Goal: Ask a question: Seek information or help from site administrators or community

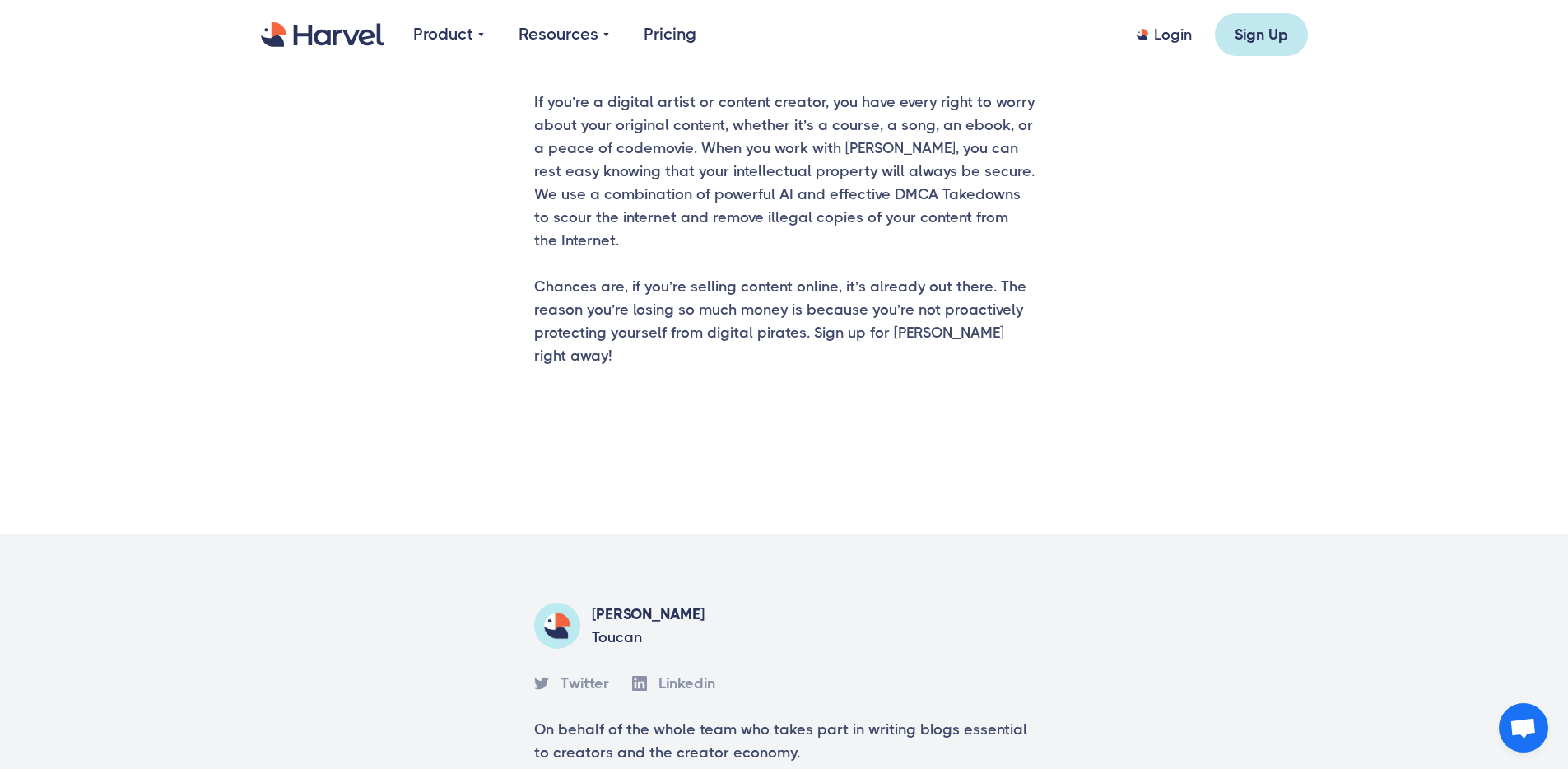
scroll to position [3291, 0]
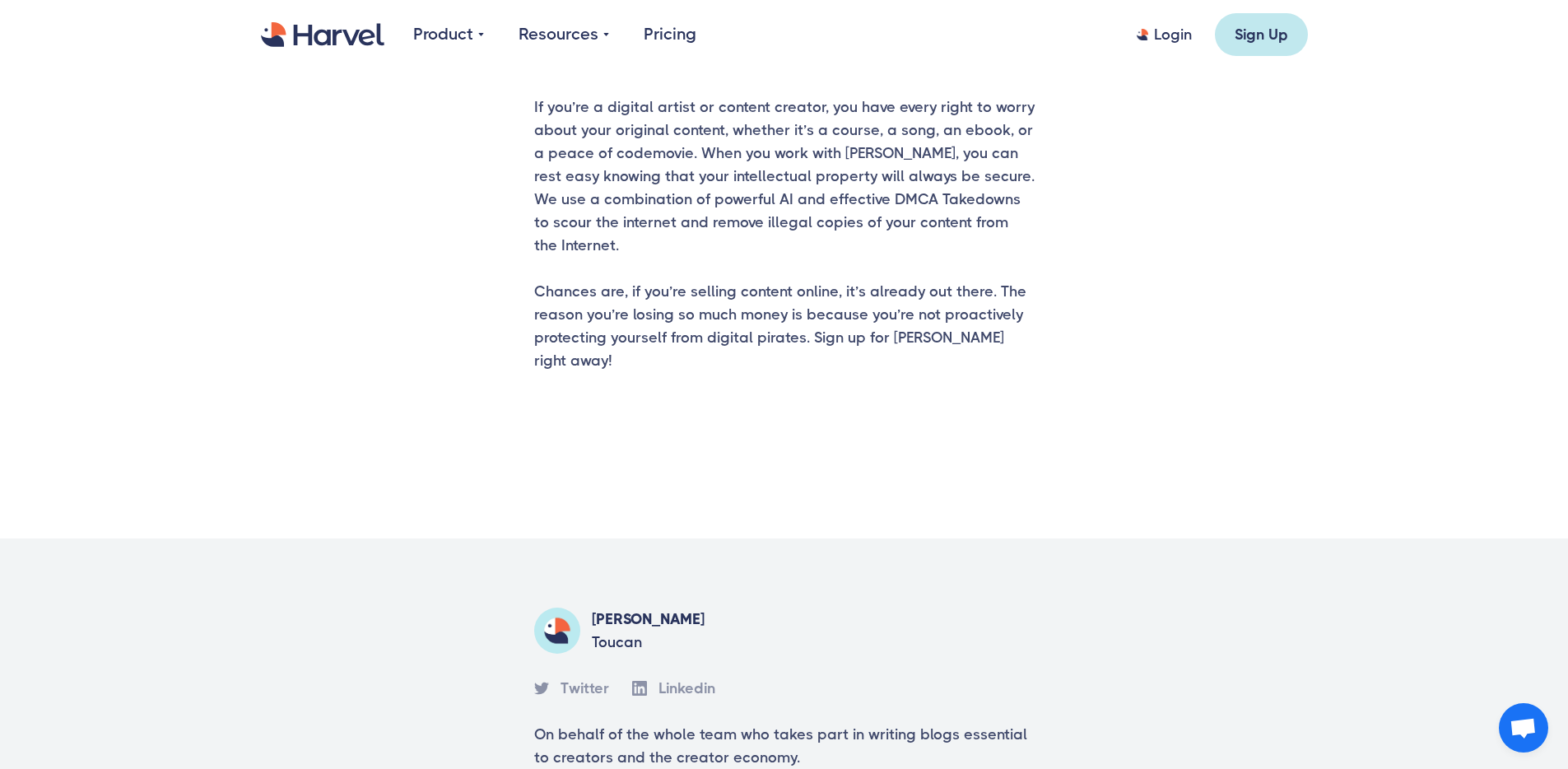
click at [599, 631] on div "Toucan" at bounding box center [648, 642] width 113 height 23
click at [608, 631] on div "Toucan" at bounding box center [648, 642] width 113 height 23
click at [610, 631] on div "Toucan" at bounding box center [648, 642] width 113 height 23
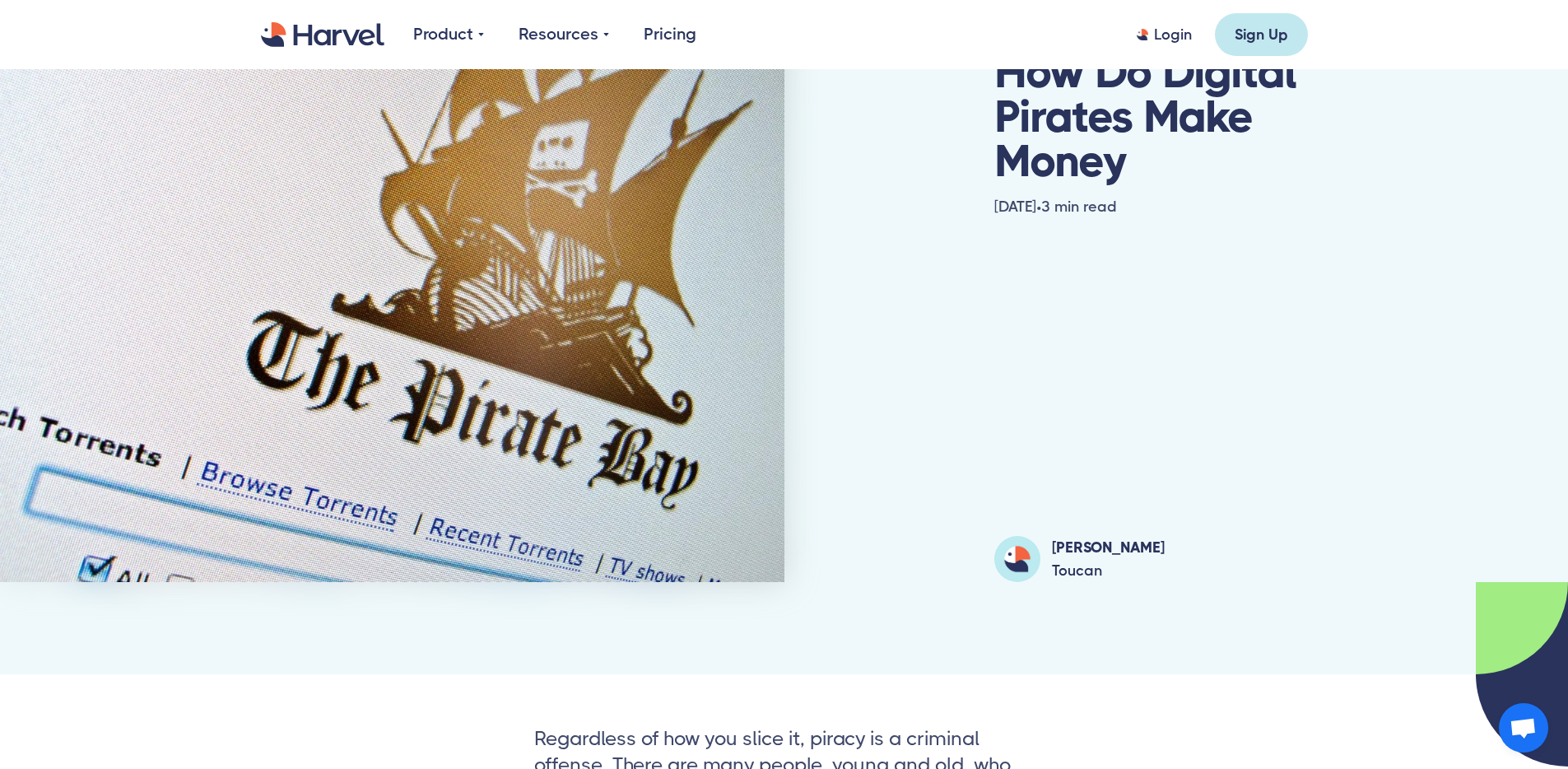
scroll to position [154, 0]
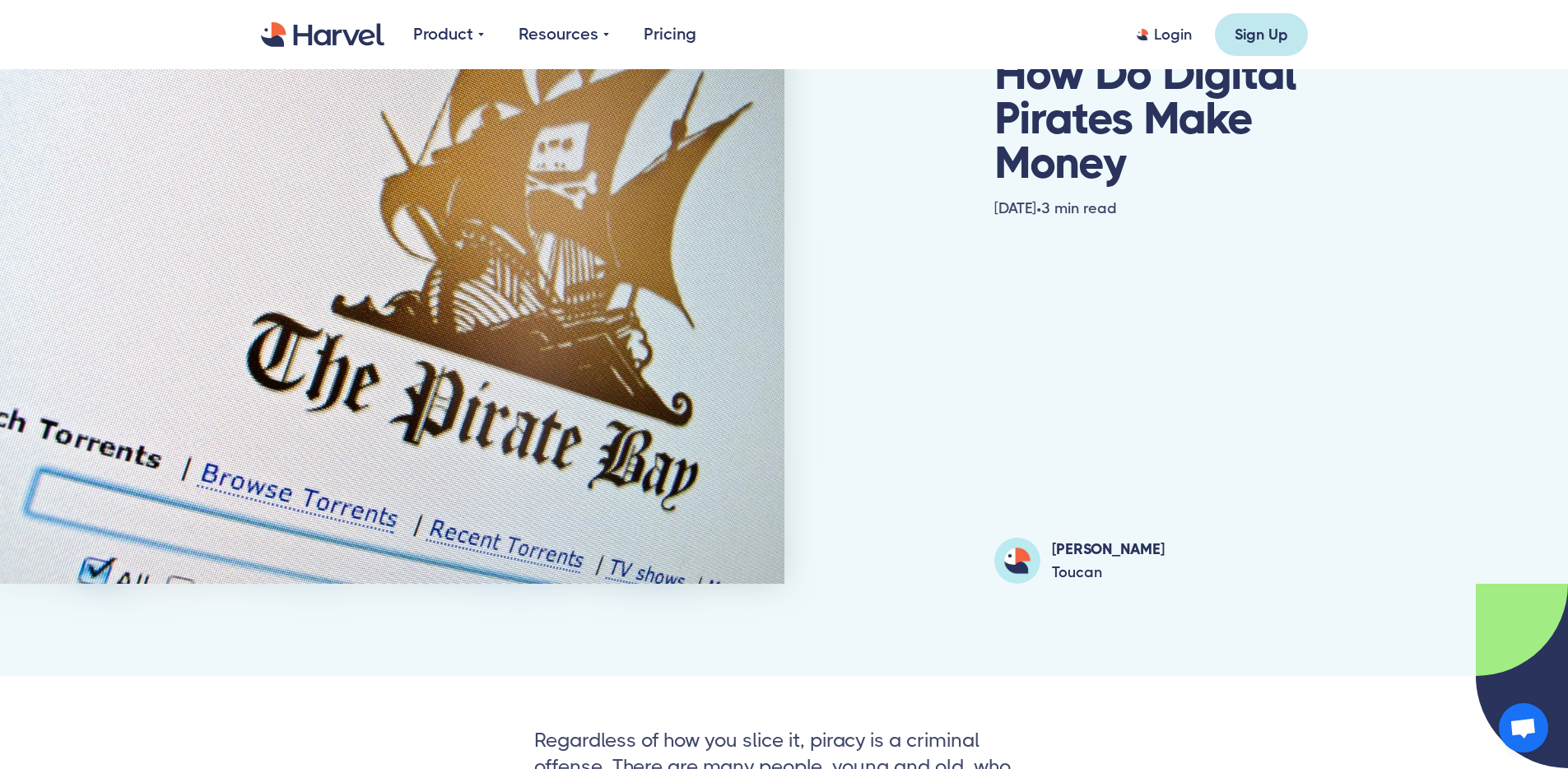
click at [1063, 579] on div "Toucan" at bounding box center [1108, 571] width 113 height 23
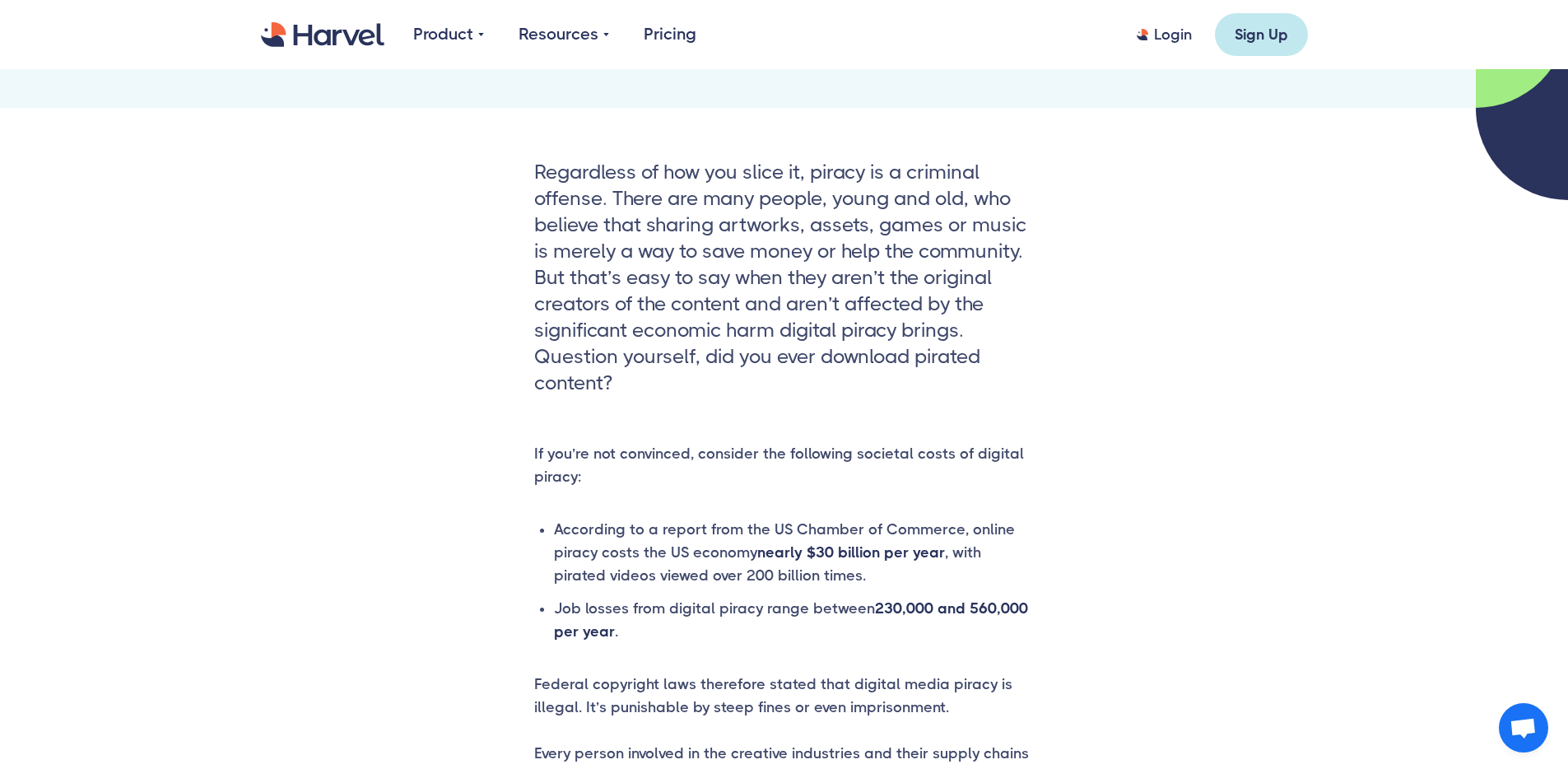
scroll to position [738, 0]
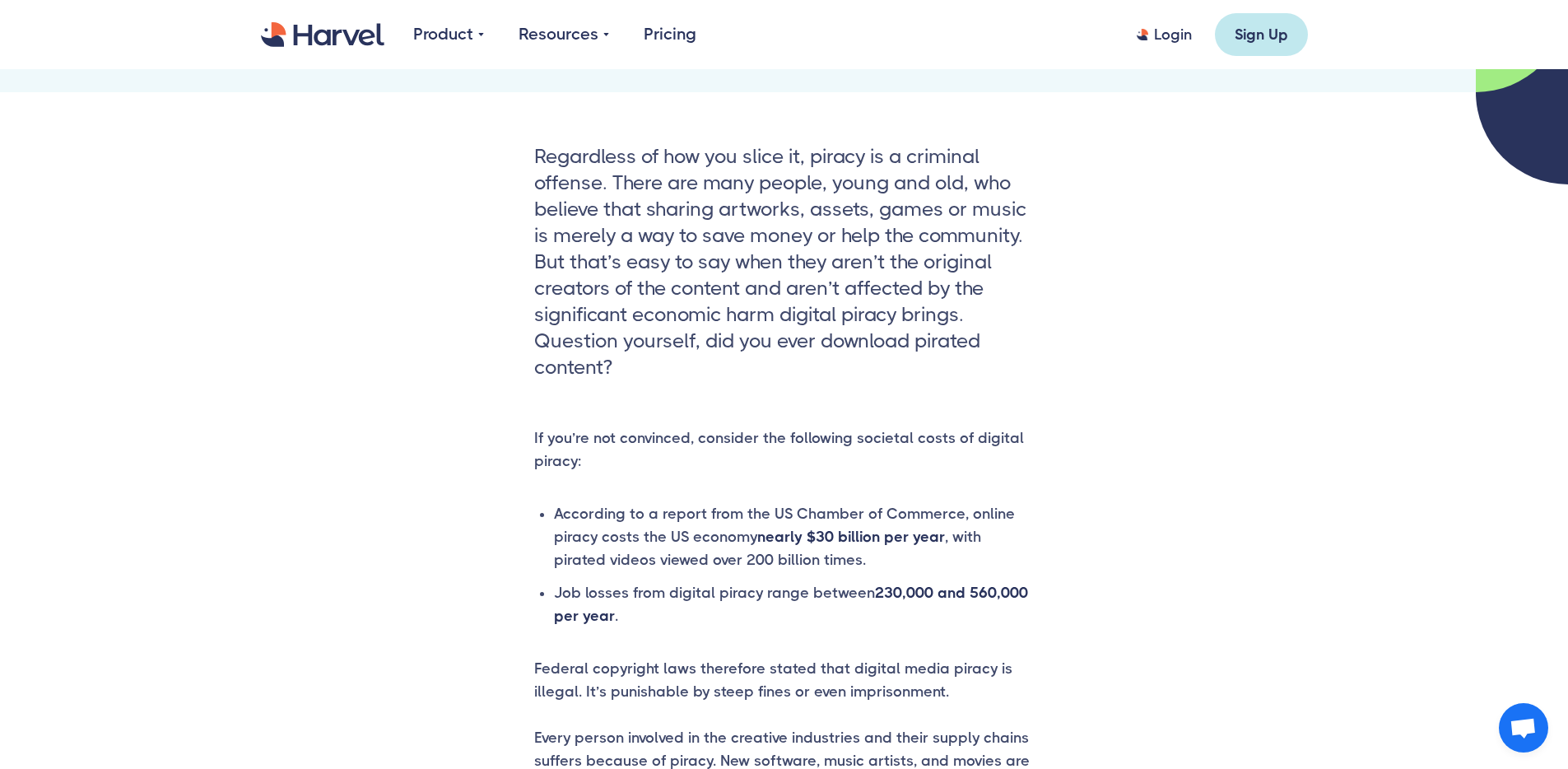
click at [1513, 725] on span "Open chat" at bounding box center [1522, 729] width 27 height 23
click at [1522, 726] on span "Open chat" at bounding box center [1522, 729] width 27 height 23
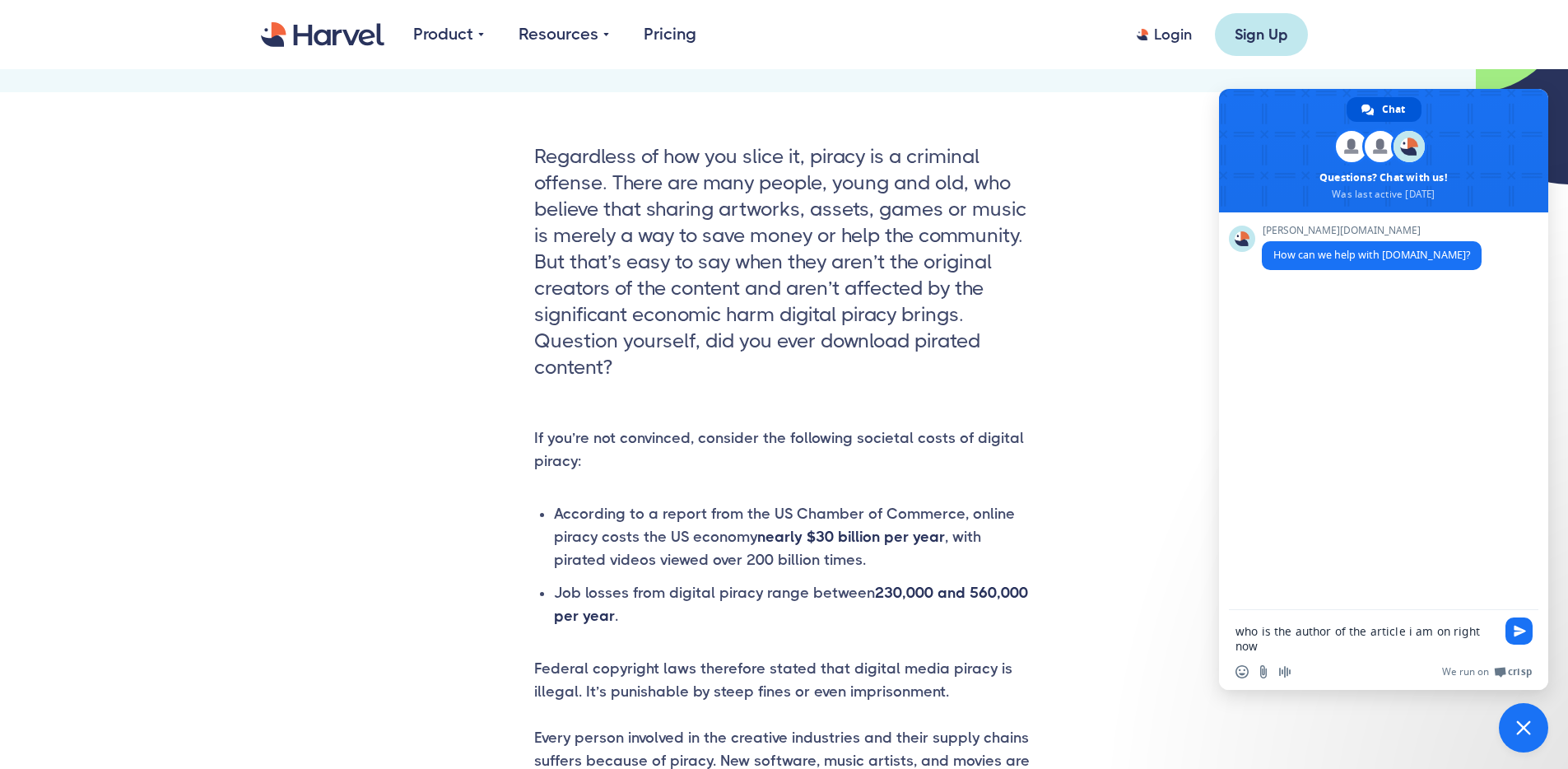
type textarea "who is the author of the article i am on right now?"
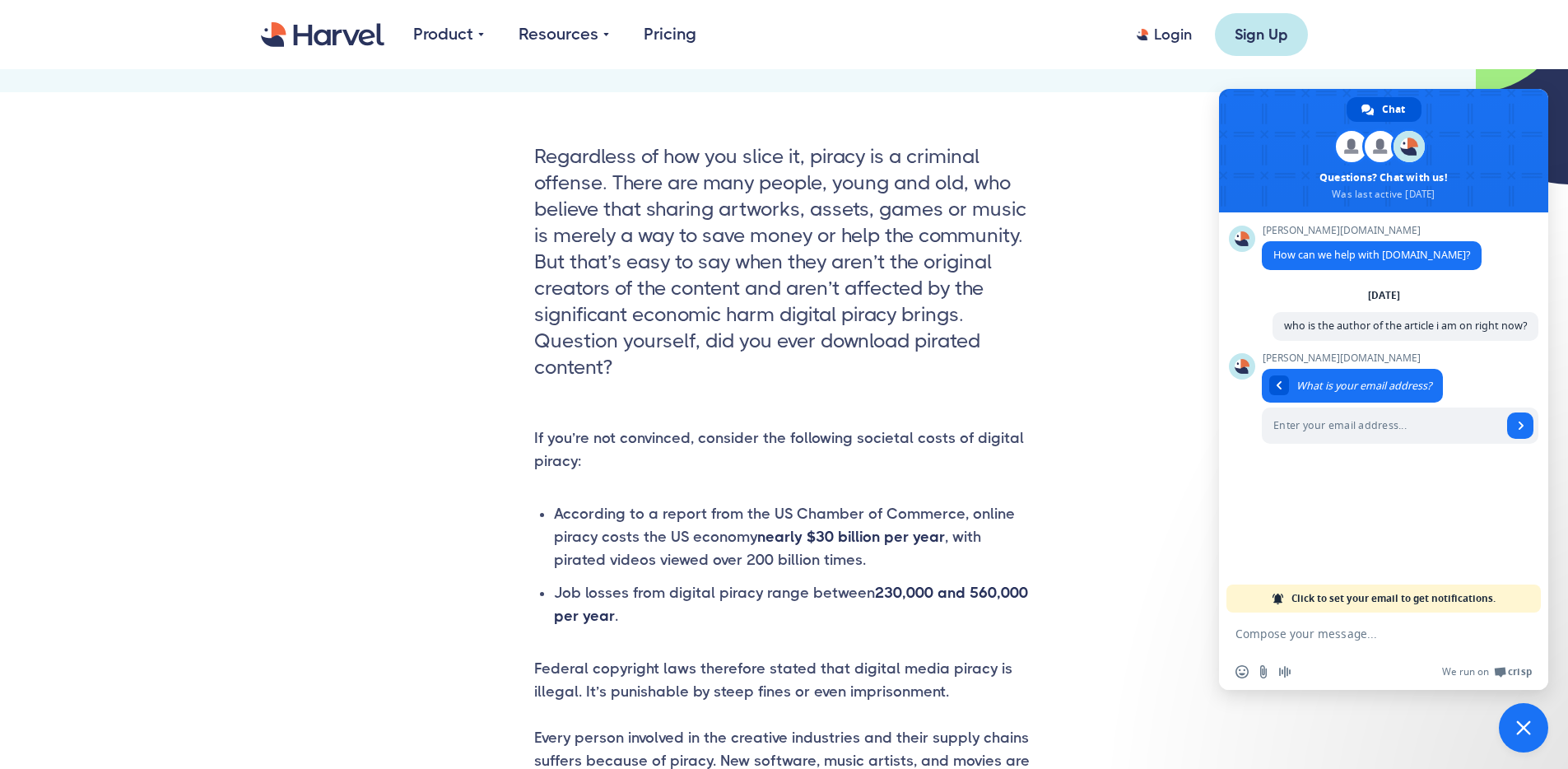
click at [1328, 630] on textarea "Compose your message..." at bounding box center [1365, 634] width 260 height 15
type textarea "do i need to enter my email in order to get responses?"
click at [1395, 532] on div "Harvel.io How can we help with Harvel.io? Sunday, 21 September who is the autho…" at bounding box center [1400, 386] width 277 height 324
click at [1302, 384] on span "What is your email address?" at bounding box center [1363, 385] width 135 height 14
click at [1275, 391] on div "Return to message" at bounding box center [1278, 385] width 19 height 19
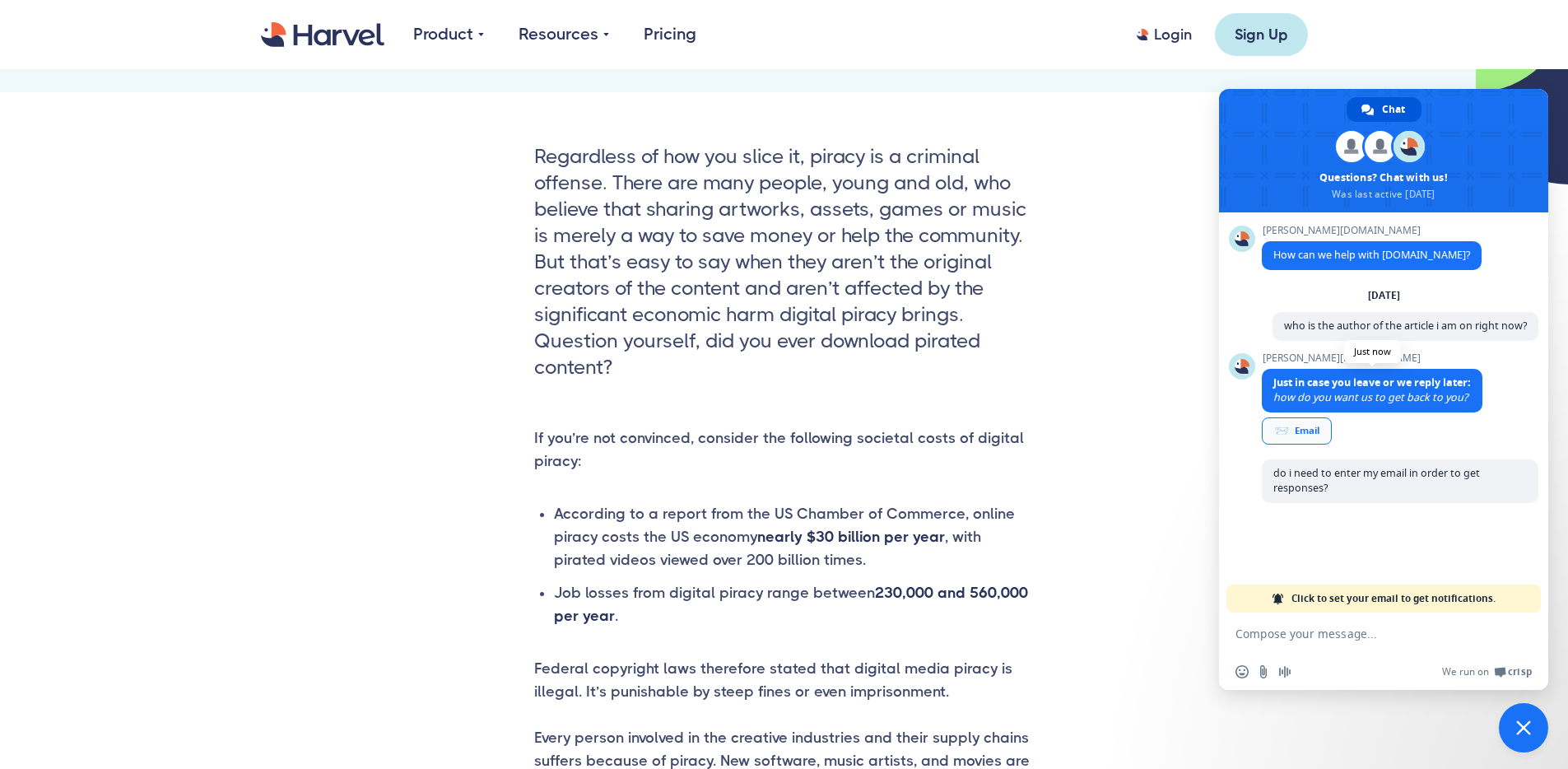
click at [1315, 430] on div "📨 Email" at bounding box center [1297, 430] width 70 height 27
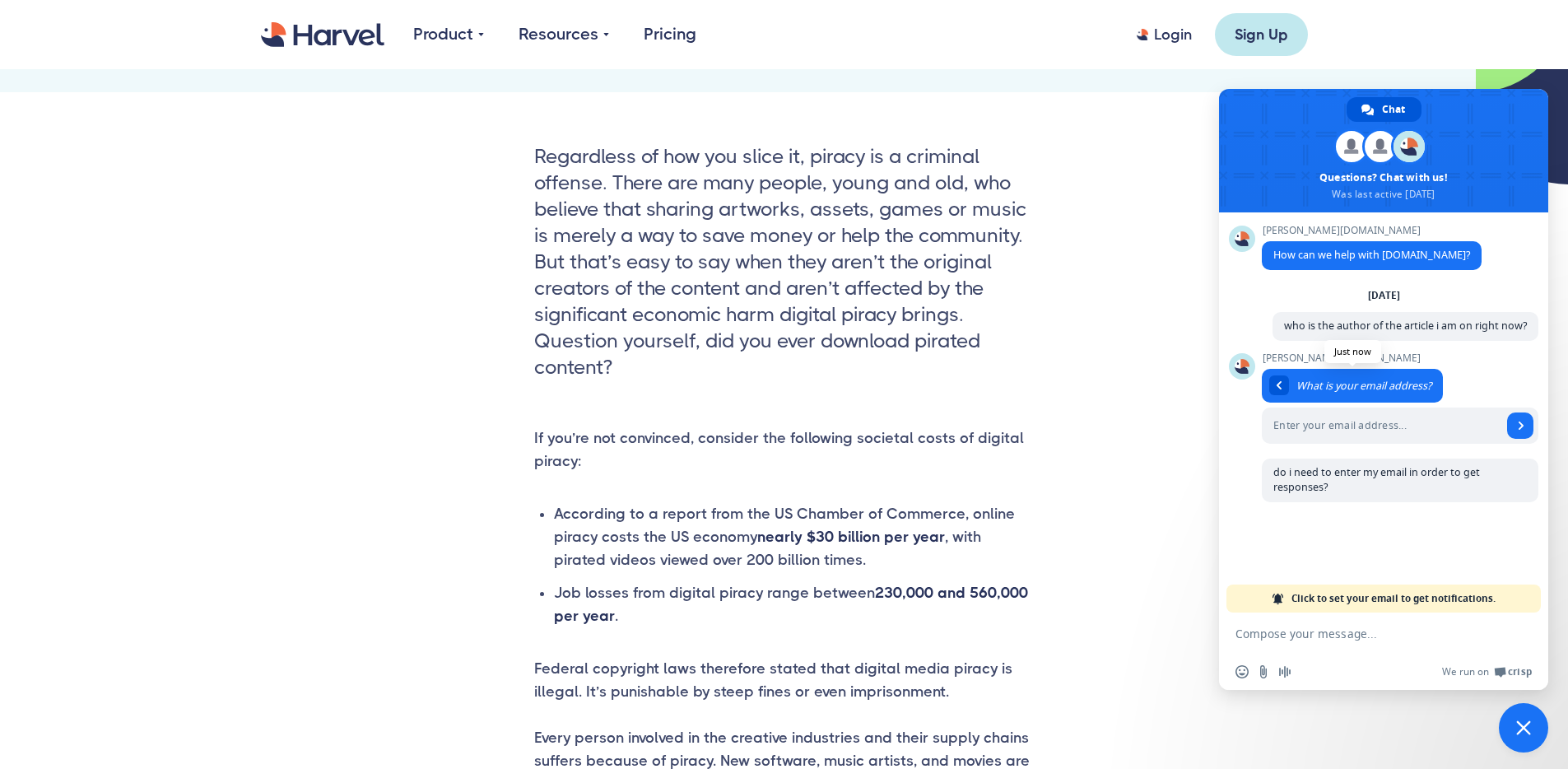
click at [1314, 430] on input "Enter your email address..." at bounding box center [1382, 425] width 240 height 36
click at [1342, 438] on input "Enter your email address..." at bounding box center [1382, 425] width 240 height 36
click at [1371, 614] on form at bounding box center [1365, 634] width 260 height 44
click at [1349, 637] on textarea "Compose your message..." at bounding box center [1365, 634] width 260 height 15
type textarea "h"
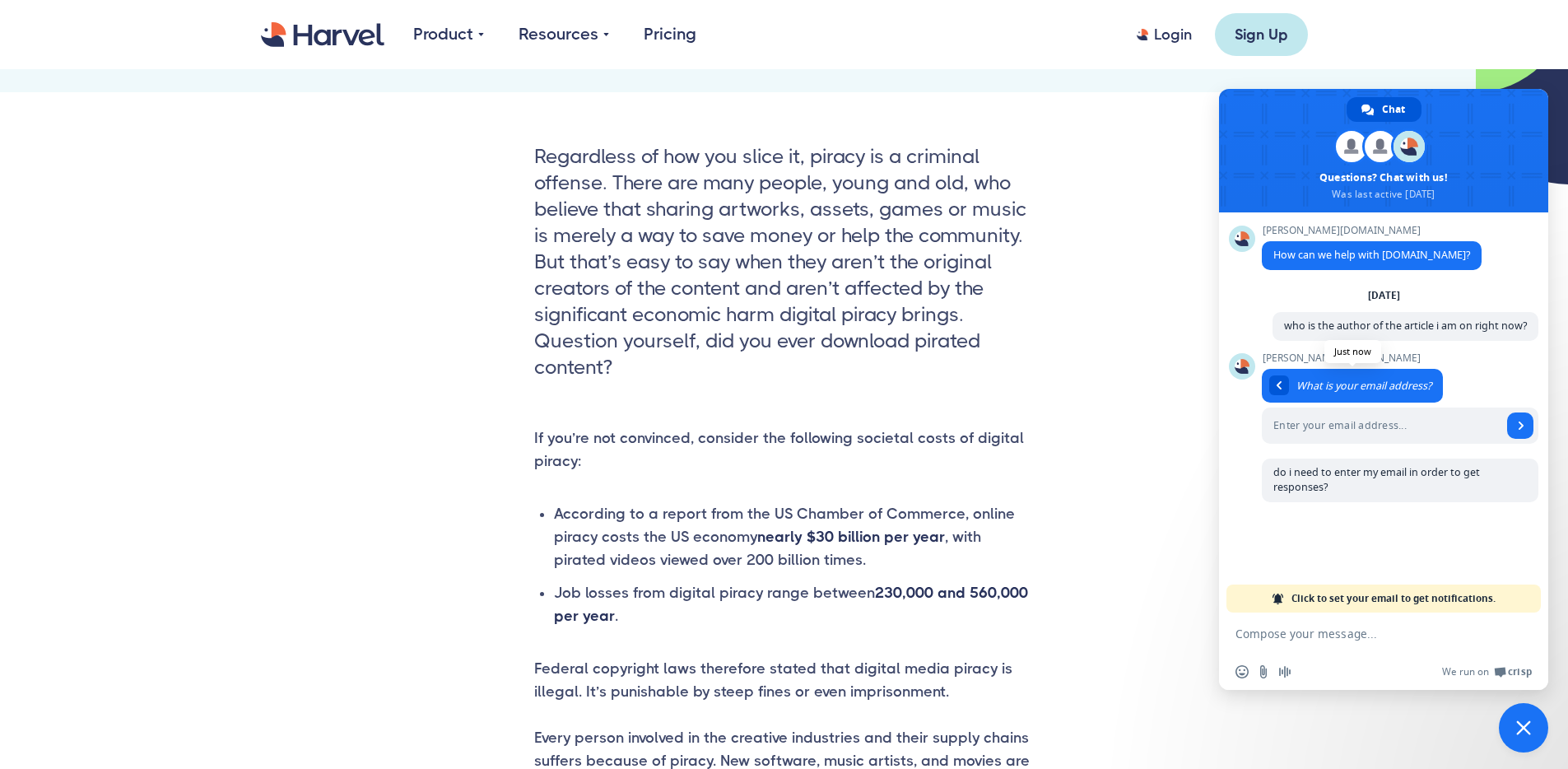
drag, startPoint x: 1270, startPoint y: 124, endPoint x: 1311, endPoint y: 231, distance: 114.6
click at [1271, 128] on span at bounding box center [1383, 150] width 329 height 124
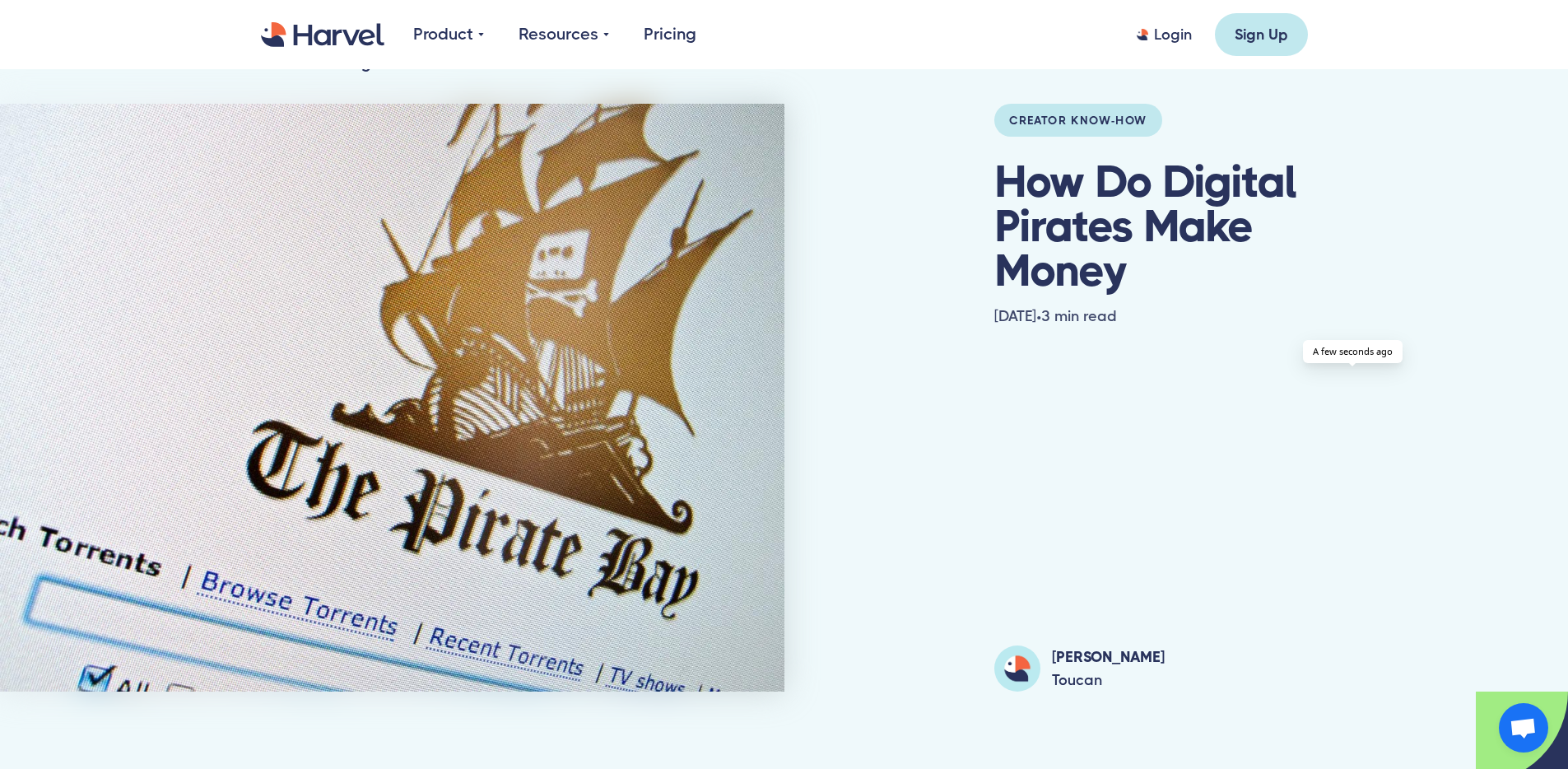
scroll to position [0, 0]
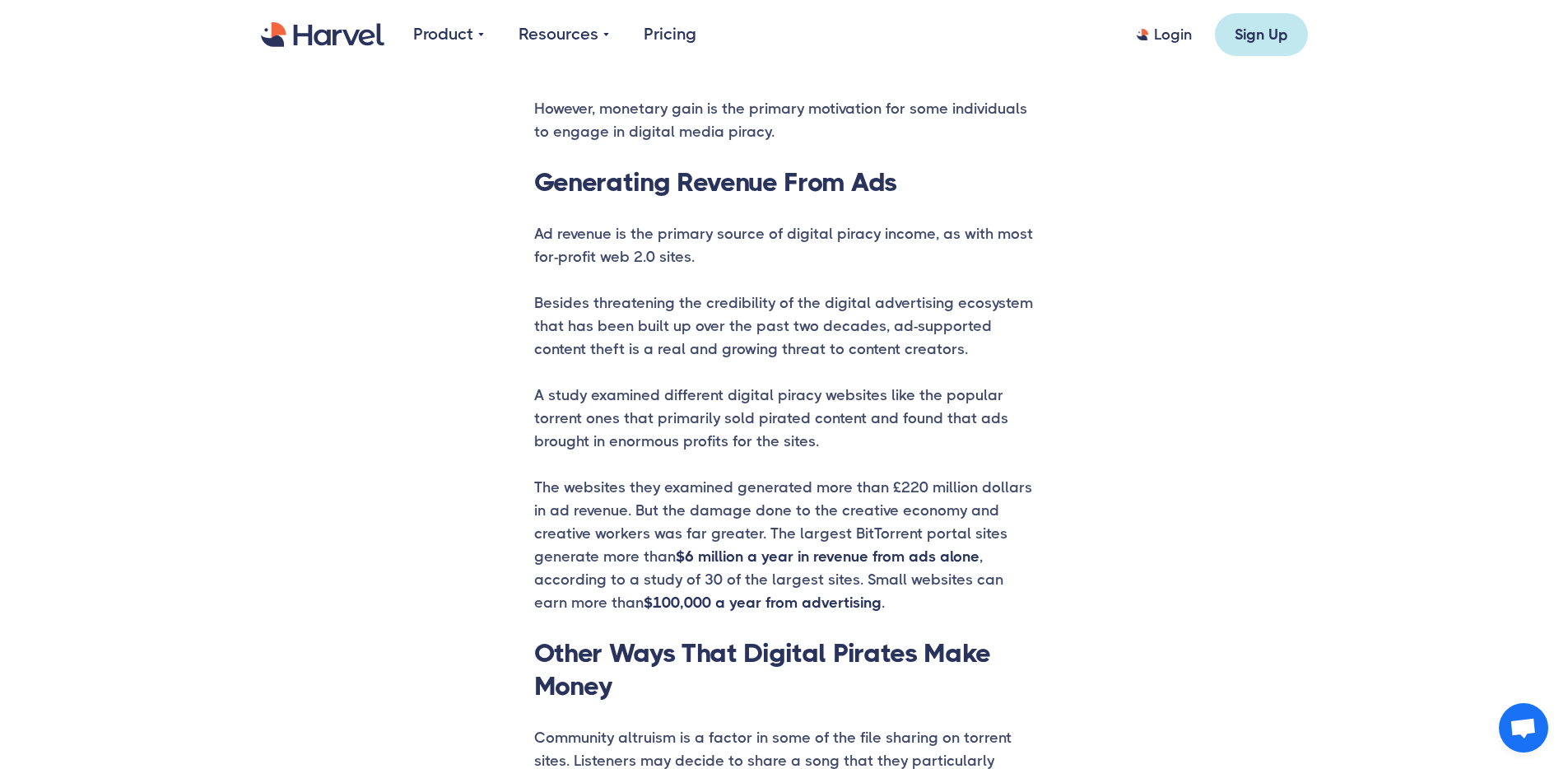
scroll to position [2191, 0]
click at [528, 288] on div "Regardless of how you slice it, piracy is a criminal offense. There are many pe…" at bounding box center [784, 138] width 1093 height 2898
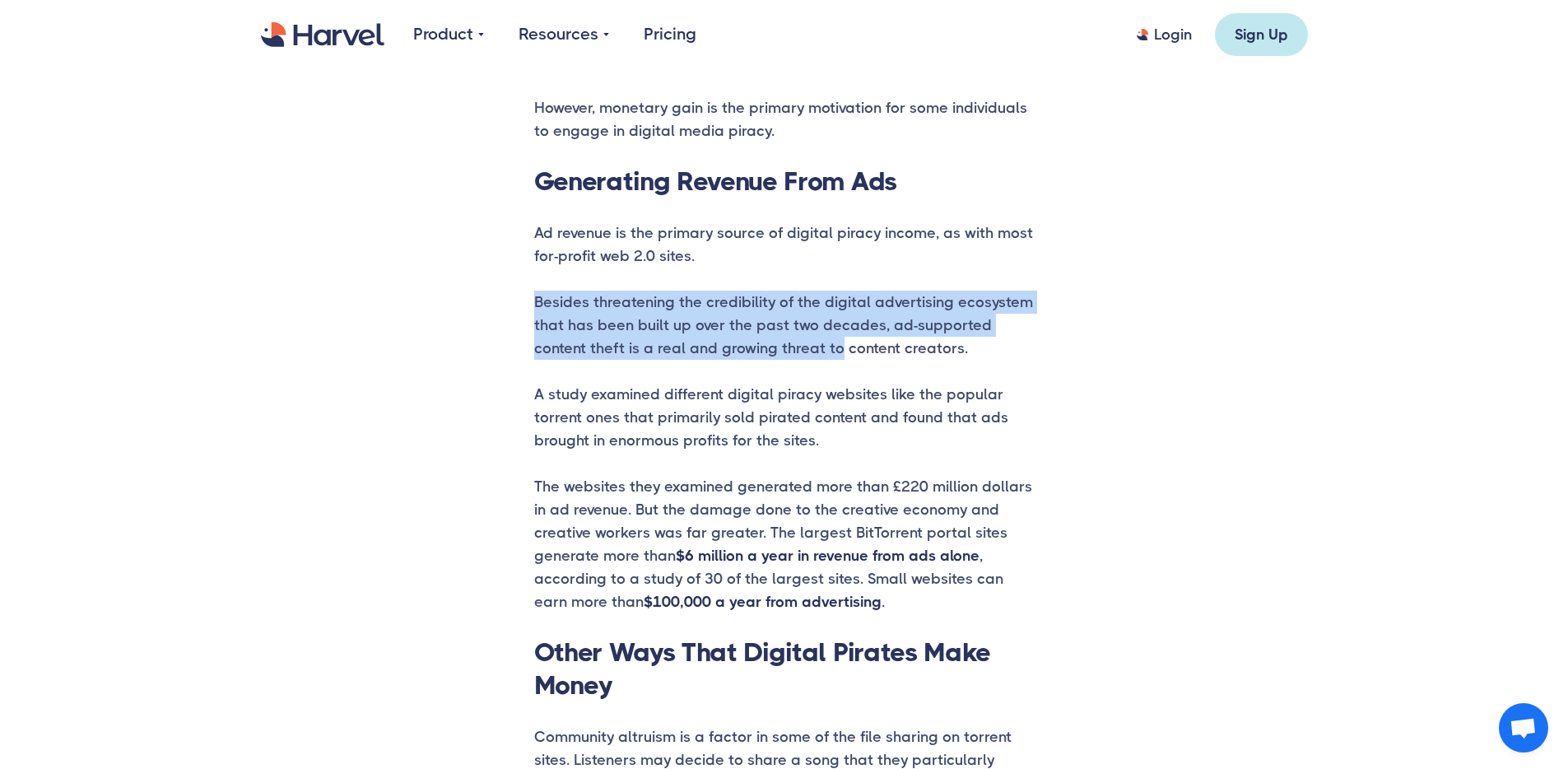
drag, startPoint x: 523, startPoint y: 283, endPoint x: 782, endPoint y: 342, distance: 265.6
click at [784, 340] on div "Regardless of how you slice it, piracy is a criminal offense. There are many pe…" at bounding box center [784, 138] width 1093 height 2898
click at [783, 342] on p "Besides threatening the credibility of the digital advertising ecosystem that h…" at bounding box center [784, 325] width 500 height 69
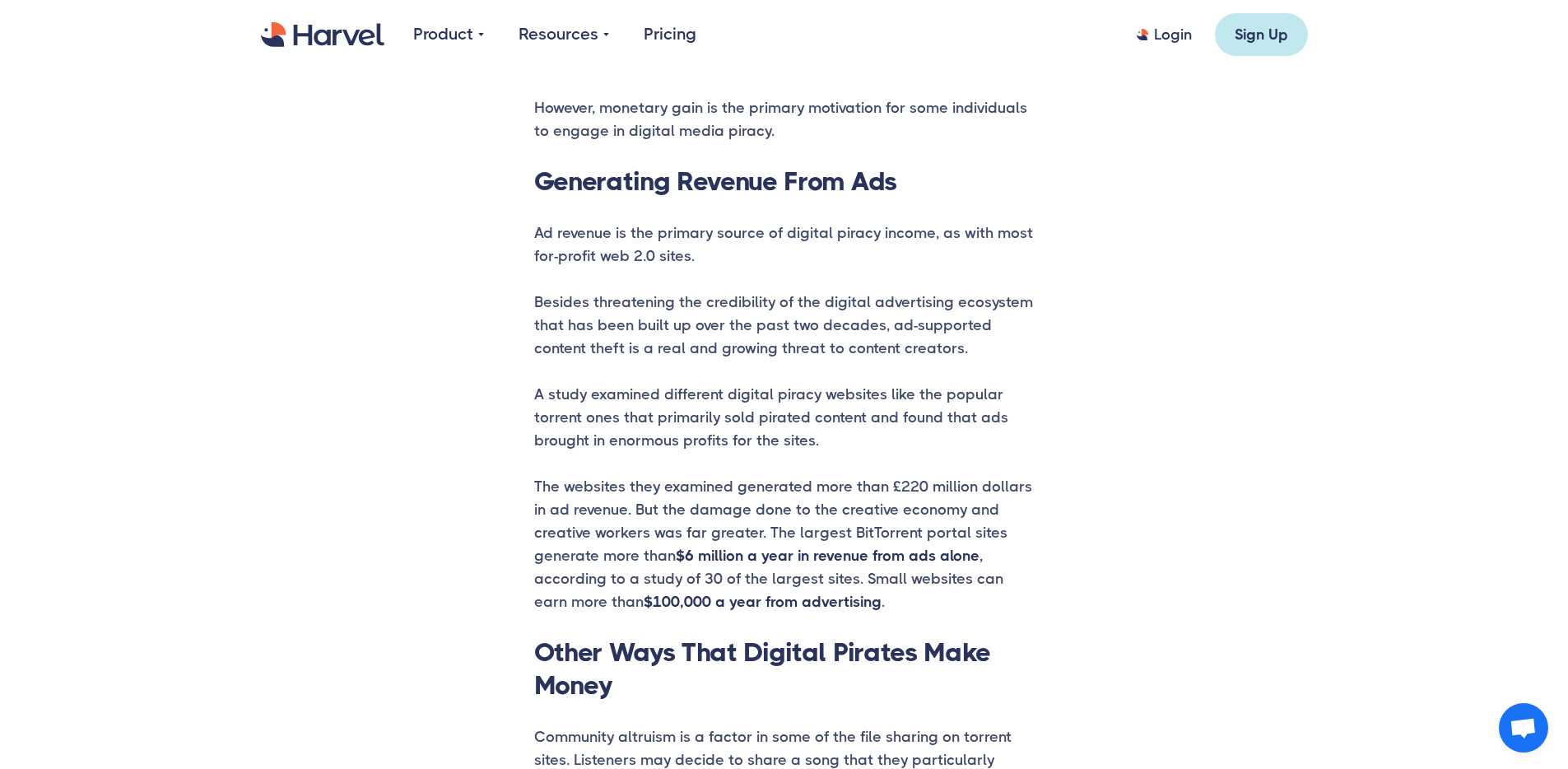
drag, startPoint x: 536, startPoint y: 386, endPoint x: 892, endPoint y: 430, distance: 358.7
click at [868, 438] on p "A study examined different digital piracy websites like the popular torrent one…" at bounding box center [784, 417] width 500 height 69
drag, startPoint x: 785, startPoint y: 336, endPoint x: 808, endPoint y: 324, distance: 25.9
click at [787, 335] on p "Besides threatening the credibility of the digital advertising ecosystem that h…" at bounding box center [784, 325] width 500 height 69
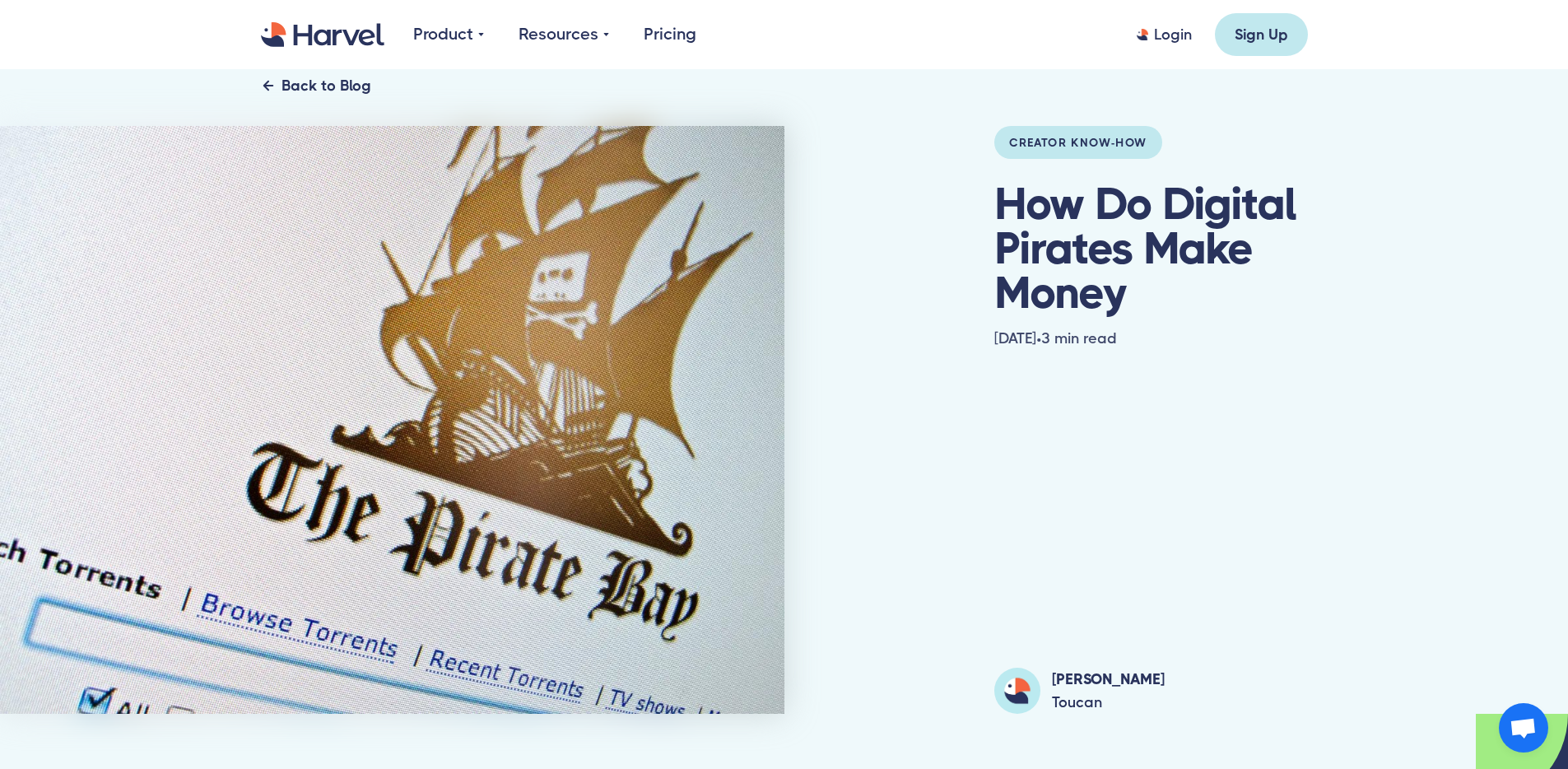
scroll to position [0, 0]
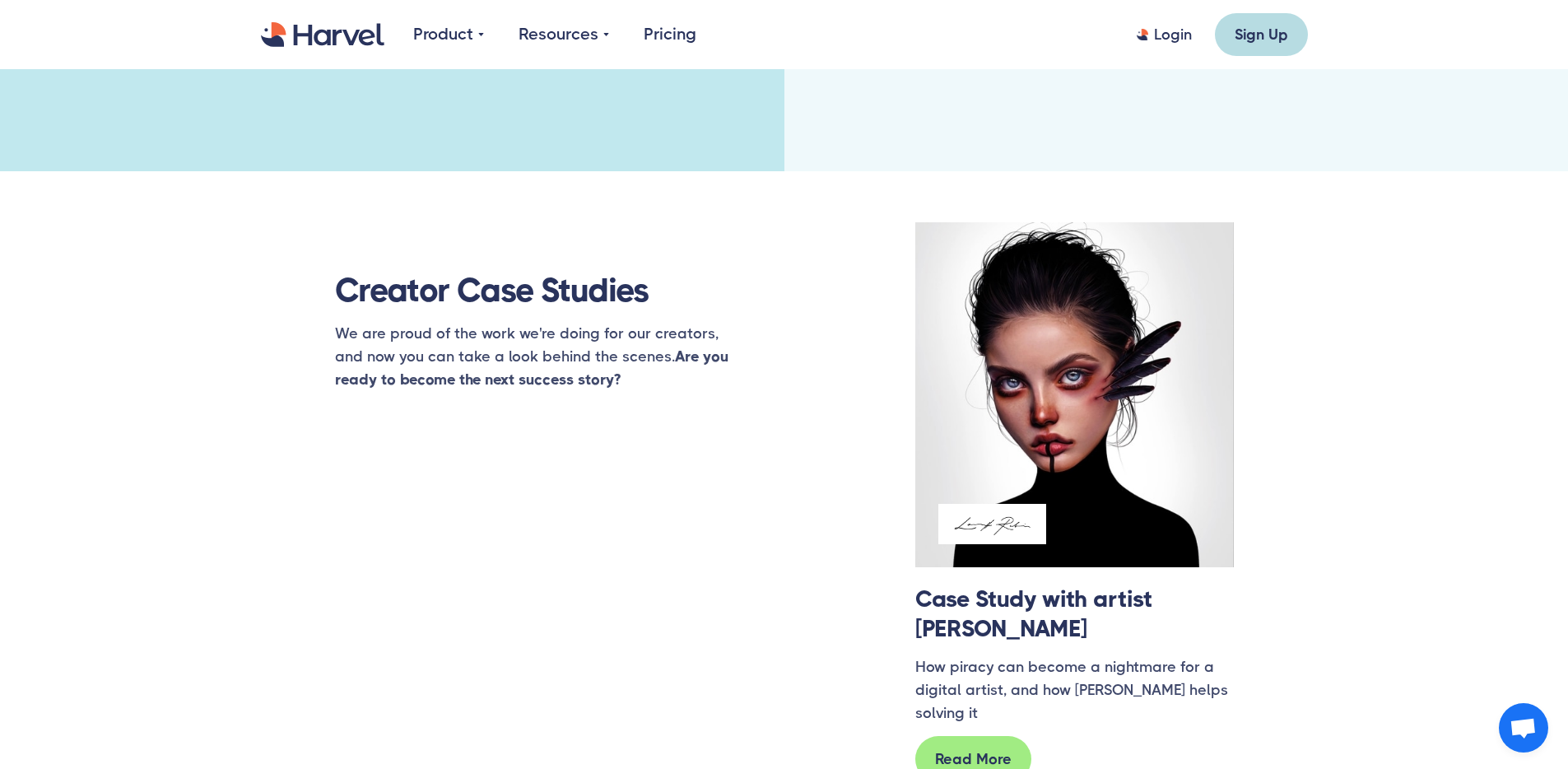
scroll to position [1740, 0]
